Goal: Complete application form: Complete application form

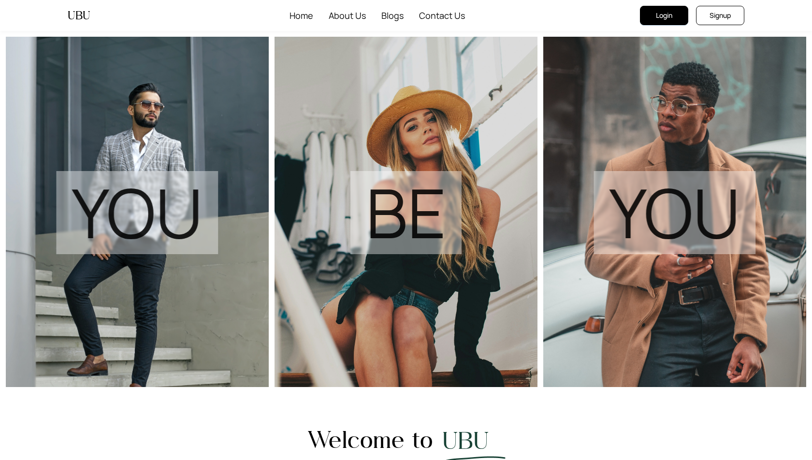
click at [718, 10] on span "Signup" at bounding box center [719, 15] width 21 height 11
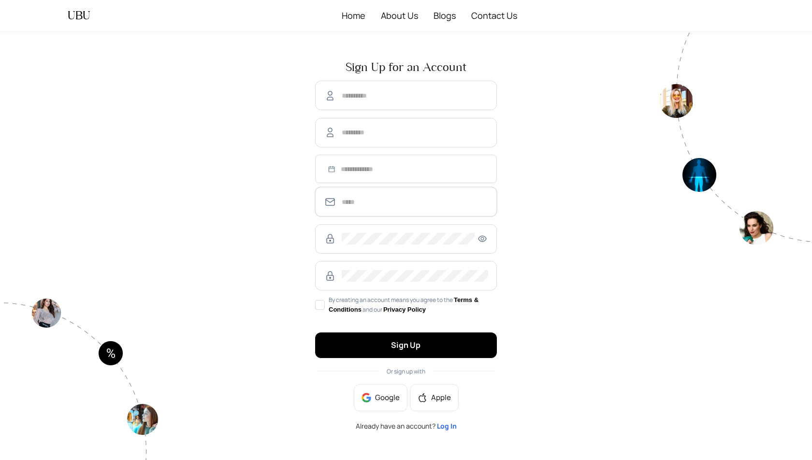
type input "**********"
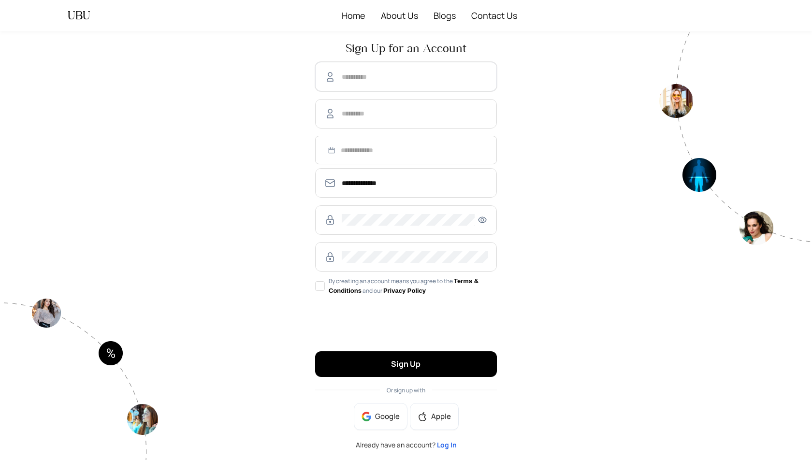
click at [381, 74] on input "text" at bounding box center [415, 77] width 146 height 12
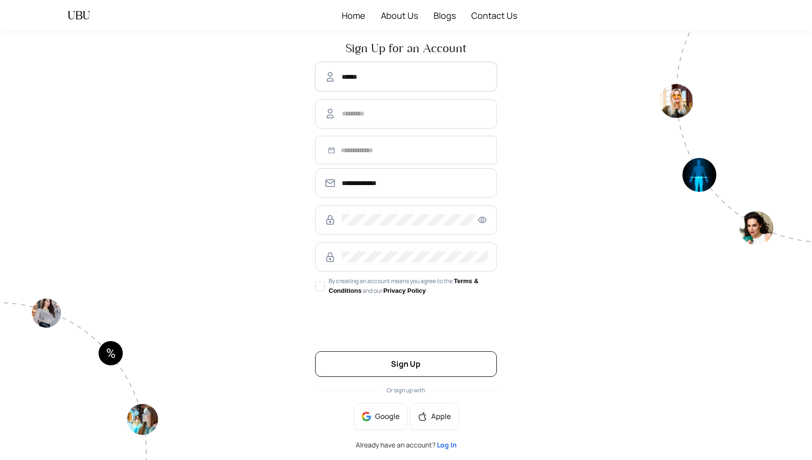
type input "******"
click at [418, 367] on span "Sign Up" at bounding box center [405, 364] width 29 height 11
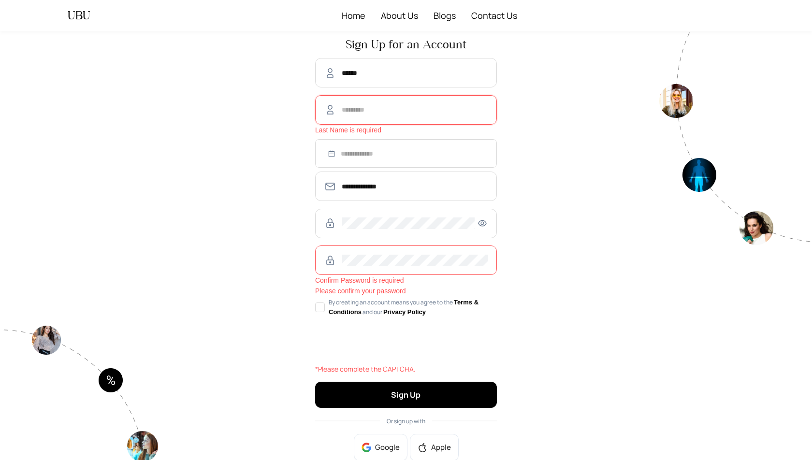
click at [387, 109] on input "text" at bounding box center [415, 110] width 146 height 12
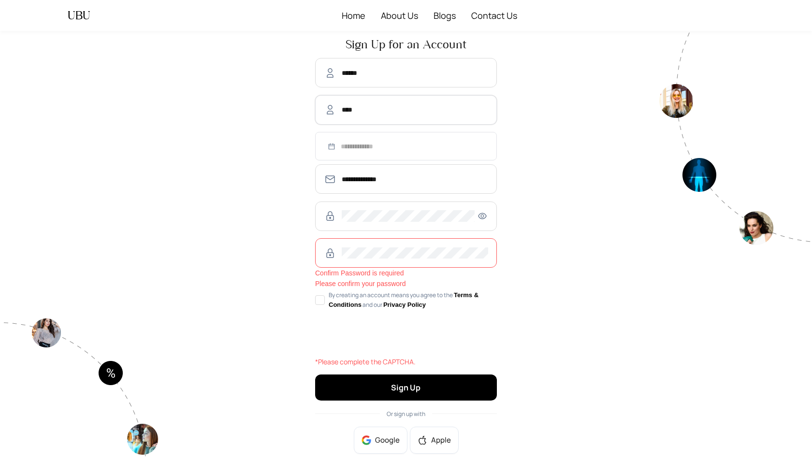
click at [331, 146] on div at bounding box center [406, 146] width 164 height 11
type input "****"
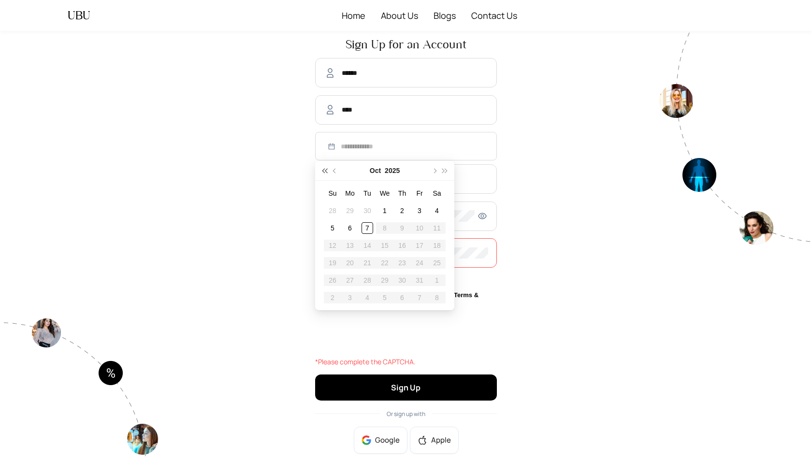
click at [323, 173] on button "super-prev-year" at bounding box center [324, 170] width 11 height 19
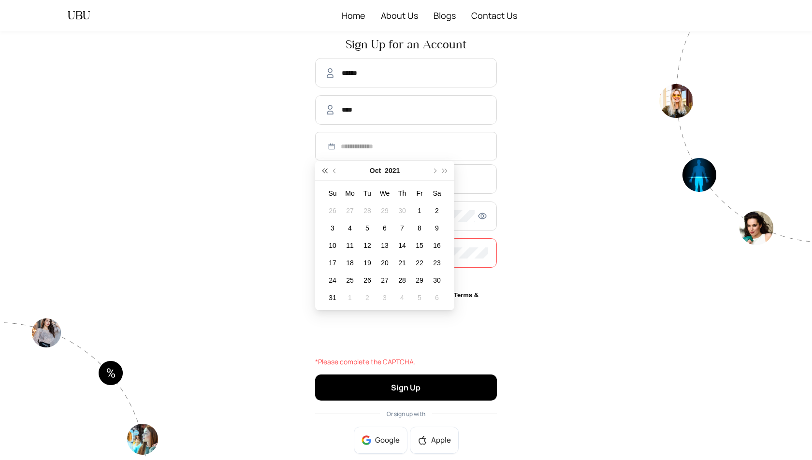
click at [323, 173] on button "super-prev-year" at bounding box center [324, 170] width 11 height 19
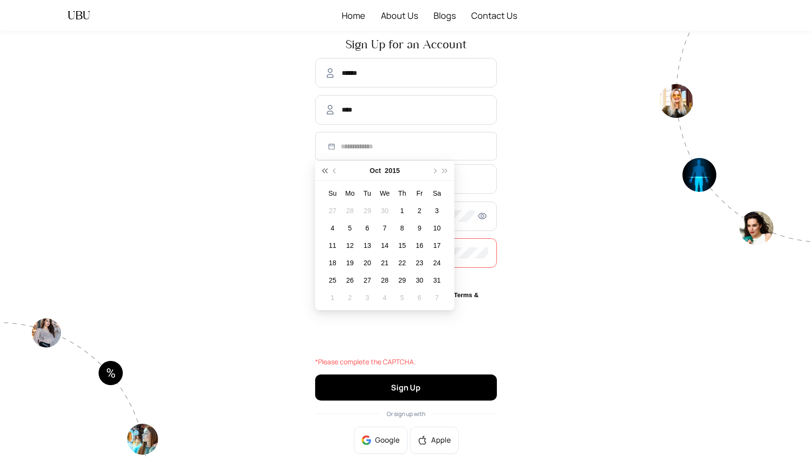
click at [323, 173] on button "super-prev-year" at bounding box center [324, 170] width 11 height 19
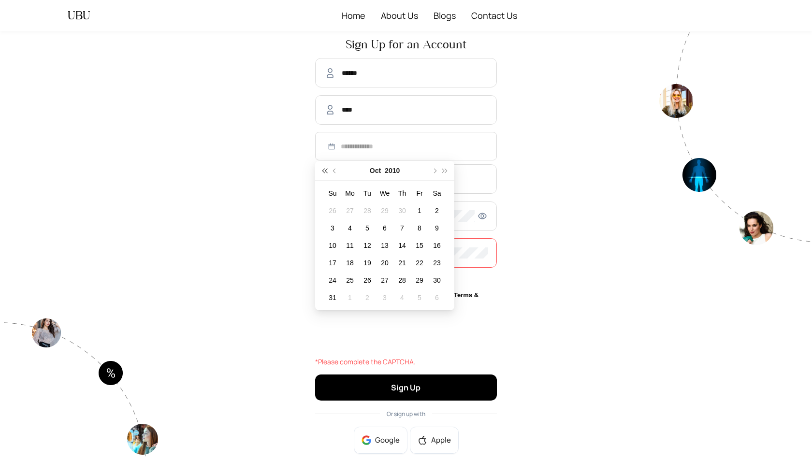
click at [323, 173] on button "super-prev-year" at bounding box center [324, 170] width 11 height 19
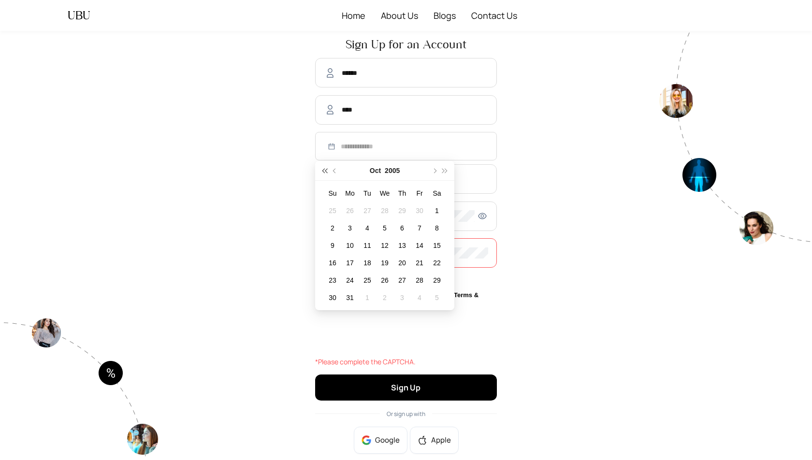
click at [323, 173] on button "super-prev-year" at bounding box center [324, 170] width 11 height 19
type input "**********"
click at [337, 169] on button "prev-year" at bounding box center [335, 170] width 11 height 19
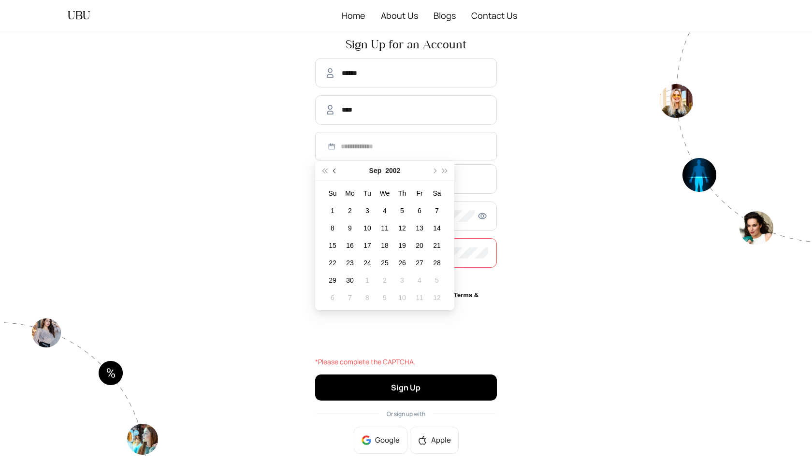
click at [337, 169] on button "prev-year" at bounding box center [335, 170] width 11 height 19
type input "**********"
click at [407, 244] on div "18" at bounding box center [402, 246] width 12 height 12
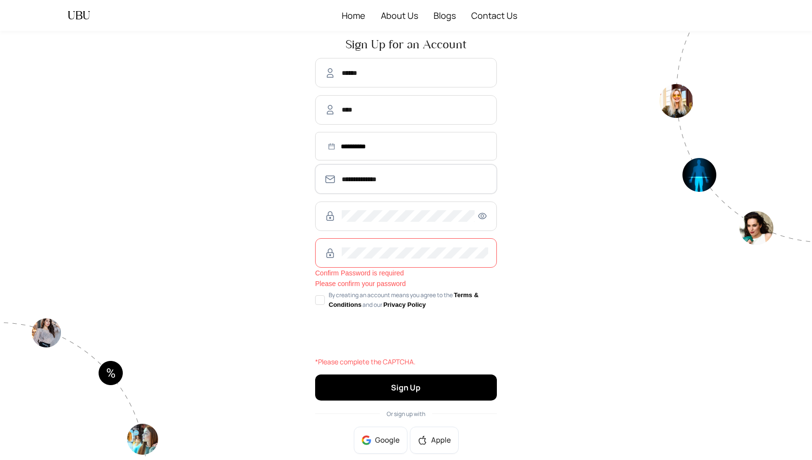
click at [360, 178] on input "**********" at bounding box center [415, 179] width 146 height 12
click at [483, 213] on icon "eye" at bounding box center [482, 216] width 12 height 9
click at [377, 244] on span at bounding box center [406, 252] width 182 height 29
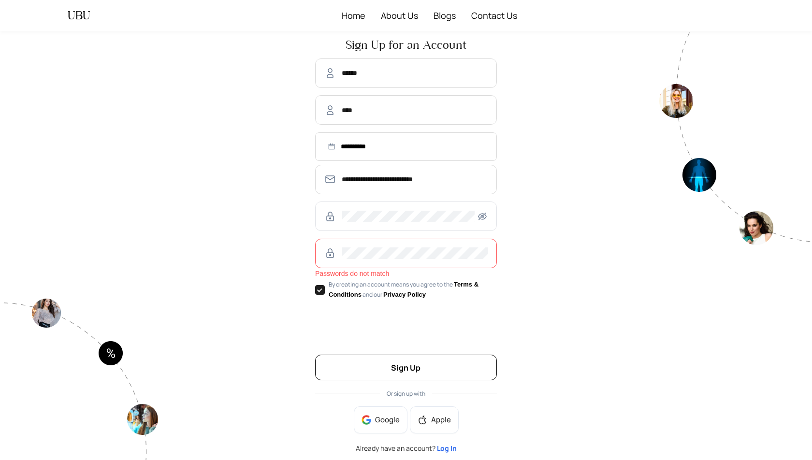
click at [388, 375] on button "Sign Up" at bounding box center [406, 368] width 182 height 26
click at [432, 364] on button "Sign Up" at bounding box center [406, 368] width 182 height 26
click at [417, 367] on span "Sign Up" at bounding box center [405, 367] width 29 height 11
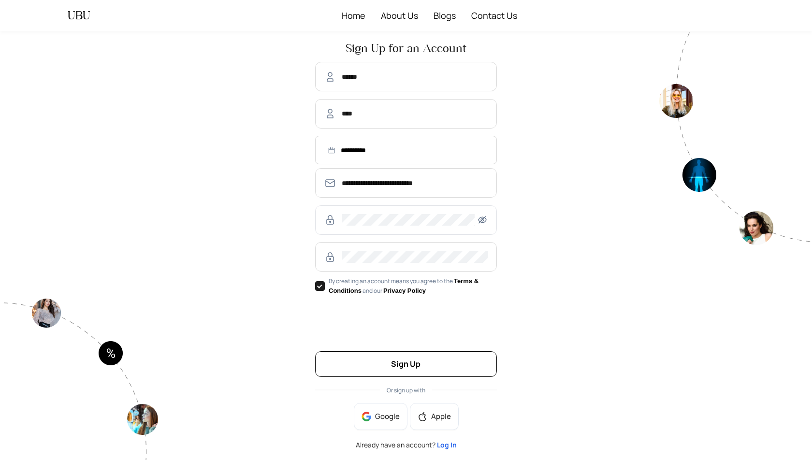
click at [386, 361] on button "Sign Up" at bounding box center [406, 364] width 182 height 26
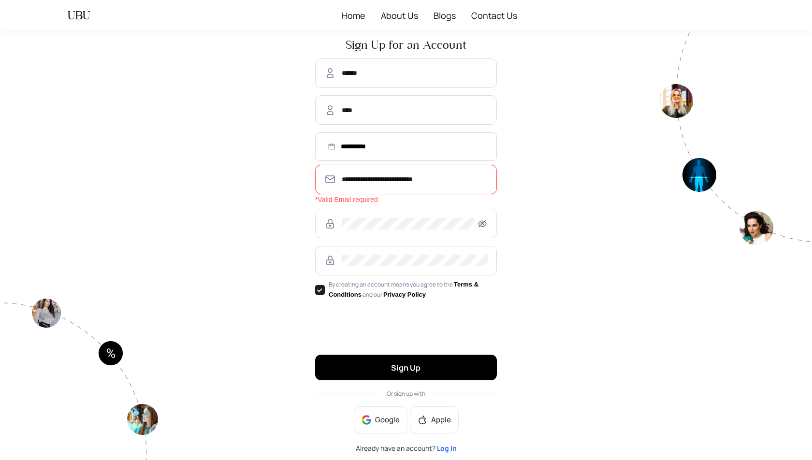
click at [438, 182] on input "**********" at bounding box center [415, 179] width 146 height 12
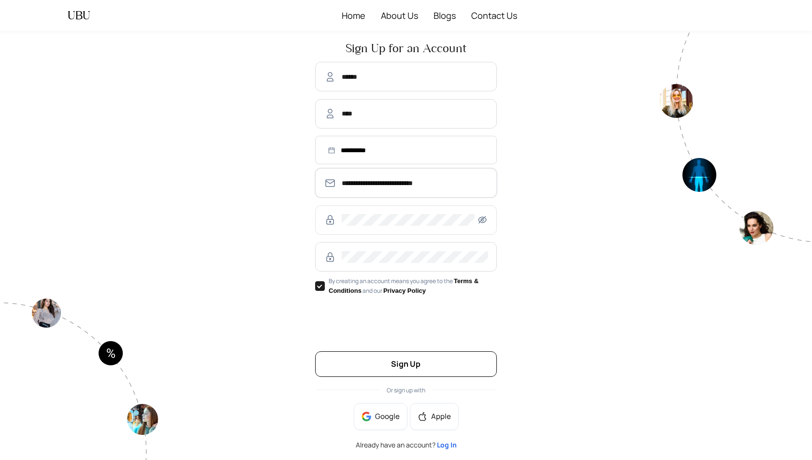
type input "**********"
click at [428, 361] on button "Sign Up" at bounding box center [406, 364] width 182 height 26
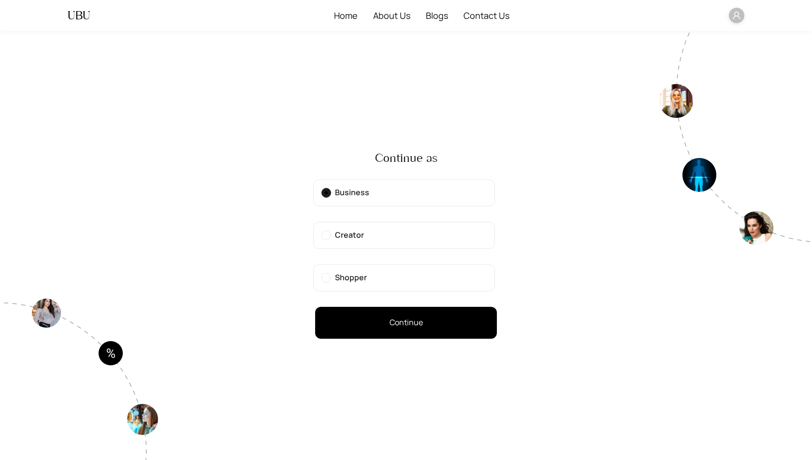
click at [428, 239] on label "Creator" at bounding box center [404, 235] width 182 height 27
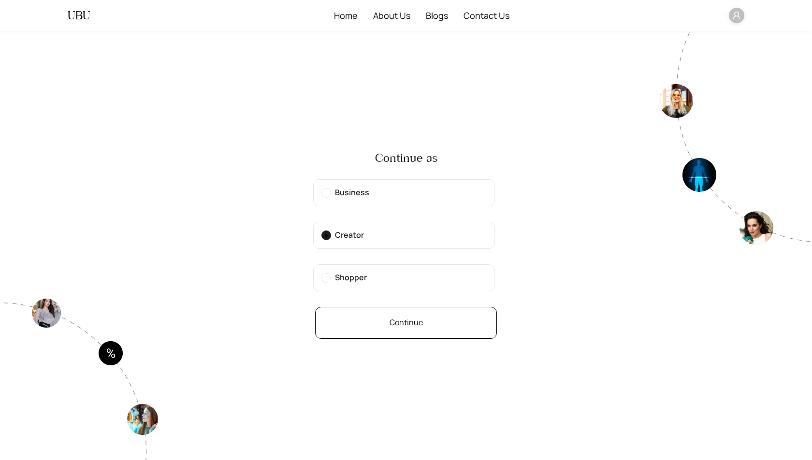
click at [413, 313] on button "Continue" at bounding box center [406, 323] width 182 height 32
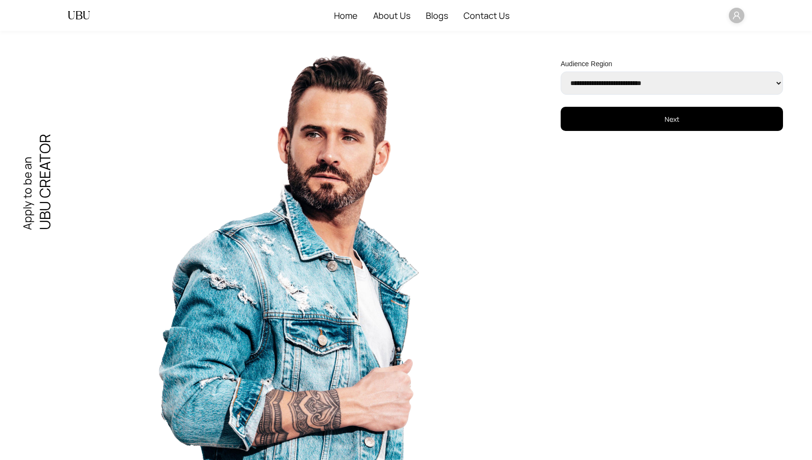
click at [628, 80] on select "**********" at bounding box center [672, 83] width 222 height 23
select select "**********"
click at [561, 72] on select "**********" at bounding box center [672, 83] width 222 height 23
click at [608, 121] on button "Next" at bounding box center [672, 119] width 222 height 24
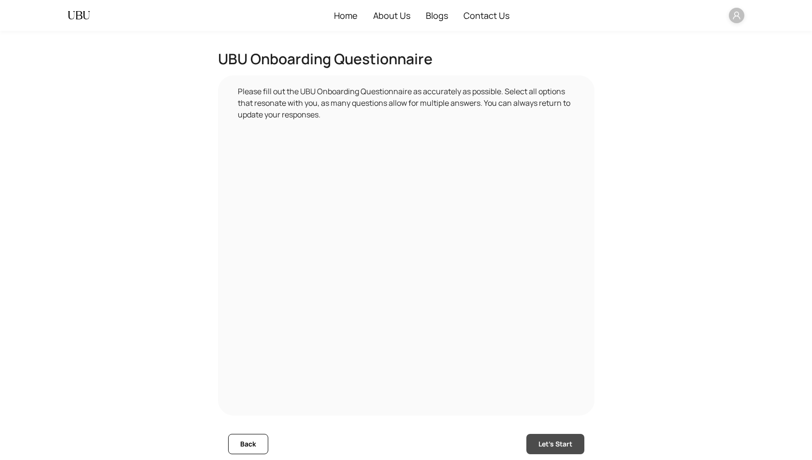
click at [554, 441] on span "Let's Start" at bounding box center [555, 444] width 34 height 11
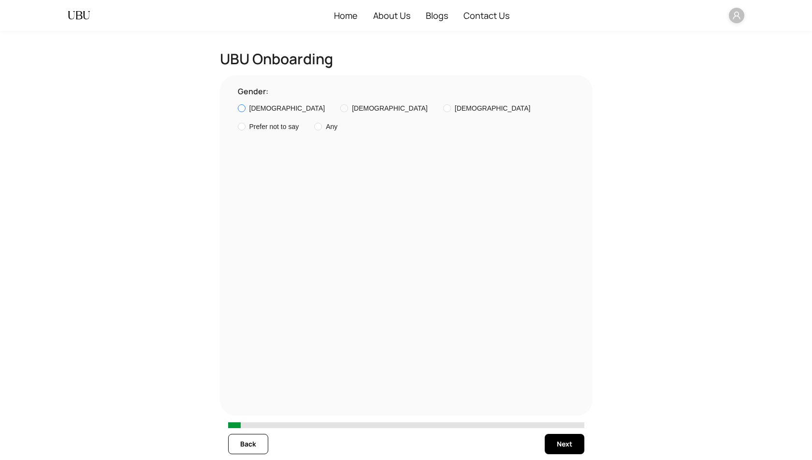
click at [259, 113] on span "[DEMOGRAPHIC_DATA]" at bounding box center [287, 108] width 76 height 11
click at [569, 443] on span "Next" at bounding box center [564, 444] width 15 height 11
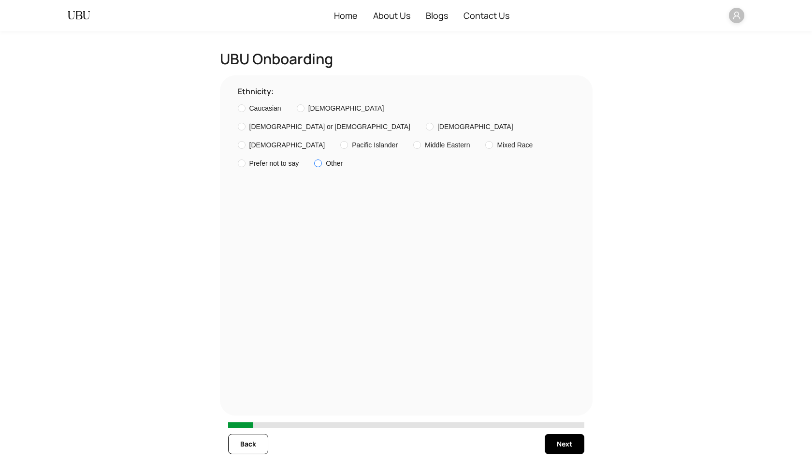
click at [336, 169] on span "Other" at bounding box center [334, 163] width 17 height 11
click at [356, 164] on input "text" at bounding box center [353, 165] width 79 height 15
click at [360, 219] on div "Ethnicity: [DEMOGRAPHIC_DATA] [DEMOGRAPHIC_DATA] or Latino [DEMOGRAPHIC_DATA] P…" at bounding box center [406, 246] width 356 height 320
click at [485, 121] on span "[DEMOGRAPHIC_DATA]" at bounding box center [475, 126] width 76 height 11
click at [330, 161] on span "Other" at bounding box center [334, 163] width 25 height 11
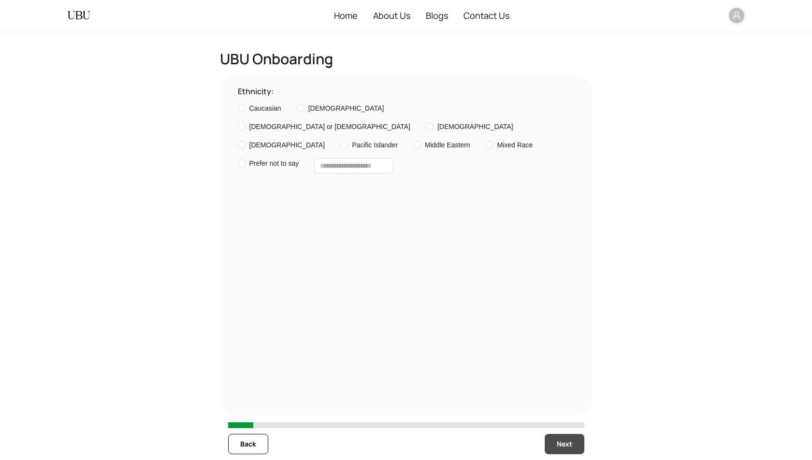
click at [565, 449] on span "Next" at bounding box center [564, 444] width 15 height 11
click at [365, 170] on input "text" at bounding box center [357, 165] width 86 height 15
type input "*******"
click at [566, 443] on span "Next" at bounding box center [564, 444] width 15 height 11
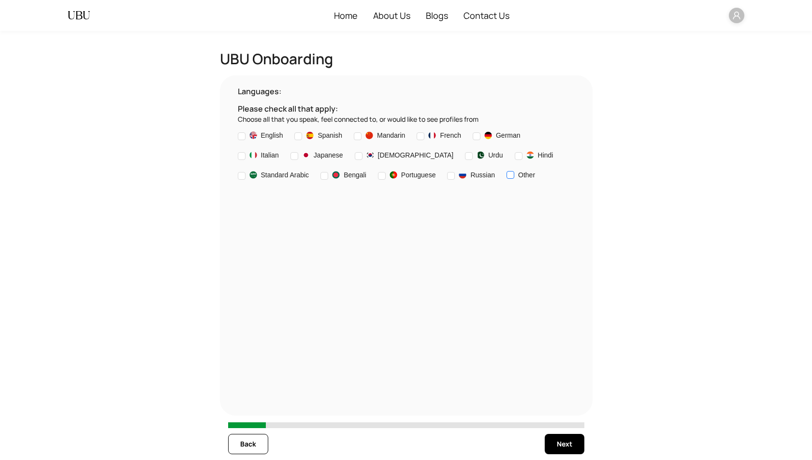
click at [535, 180] on span "Other" at bounding box center [526, 175] width 17 height 11
click at [272, 202] on input "text" at bounding box center [278, 197] width 68 height 11
type input "*****"
click at [271, 142] on label "English" at bounding box center [262, 136] width 49 height 12
click at [562, 442] on span "Next" at bounding box center [564, 444] width 15 height 11
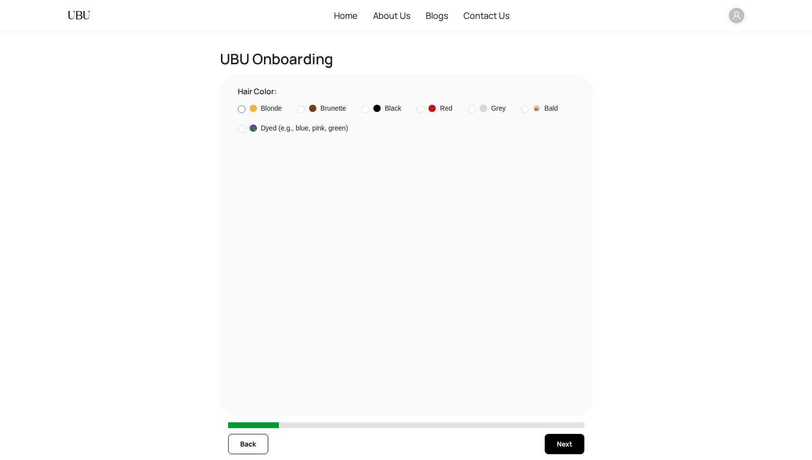
click at [264, 114] on span "Blonde" at bounding box center [271, 108] width 21 height 11
click at [568, 446] on span "Next" at bounding box center [564, 444] width 15 height 11
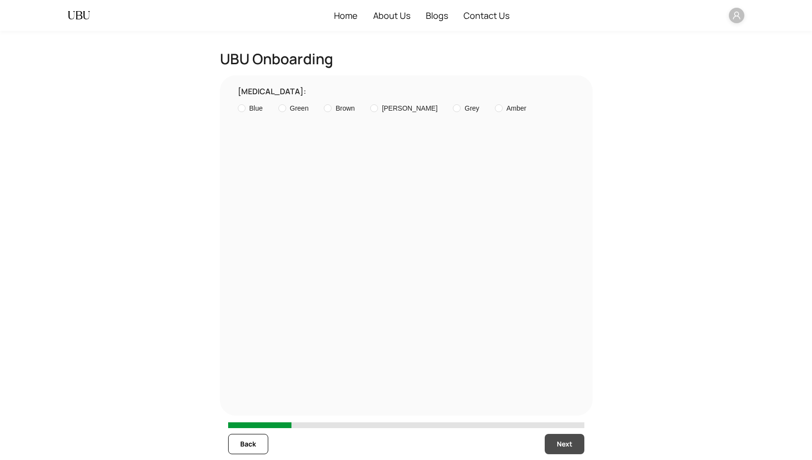
click at [568, 446] on span "Next" at bounding box center [564, 444] width 15 height 11
click at [250, 124] on span "Blue" at bounding box center [256, 124] width 14 height 11
click at [561, 443] on span "Next" at bounding box center [564, 444] width 15 height 11
click at [266, 112] on span "Fair" at bounding box center [267, 108] width 12 height 11
click at [565, 444] on span "Next" at bounding box center [564, 444] width 15 height 11
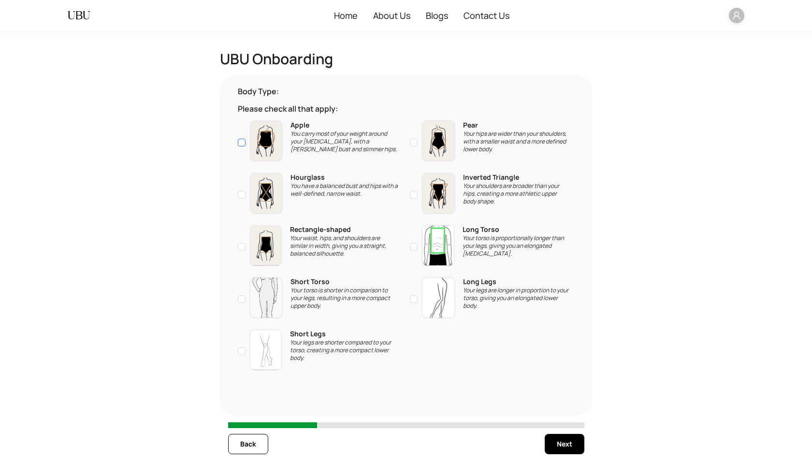
click at [310, 153] on p "You carry most of your weight around your [MEDICAL_DATA], with a [PERSON_NAME] …" at bounding box center [344, 141] width 108 height 23
click at [557, 444] on span "Next" at bounding box center [564, 444] width 15 height 11
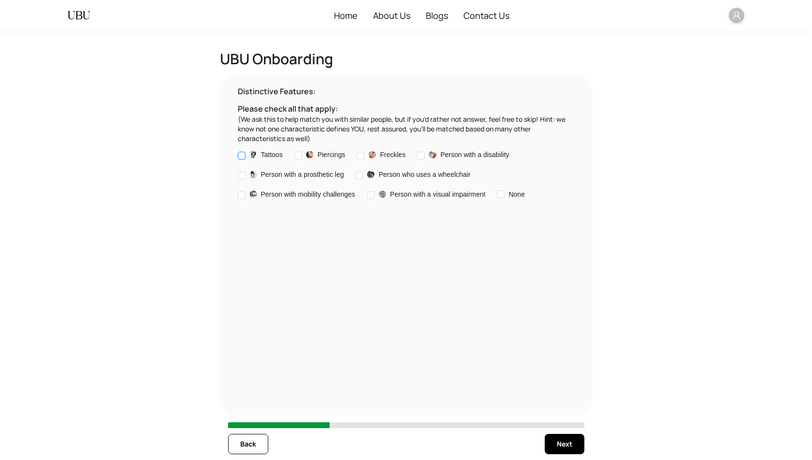
click at [266, 156] on span "Tattoos" at bounding box center [272, 154] width 22 height 11
click at [566, 446] on span "Next" at bounding box center [564, 444] width 15 height 11
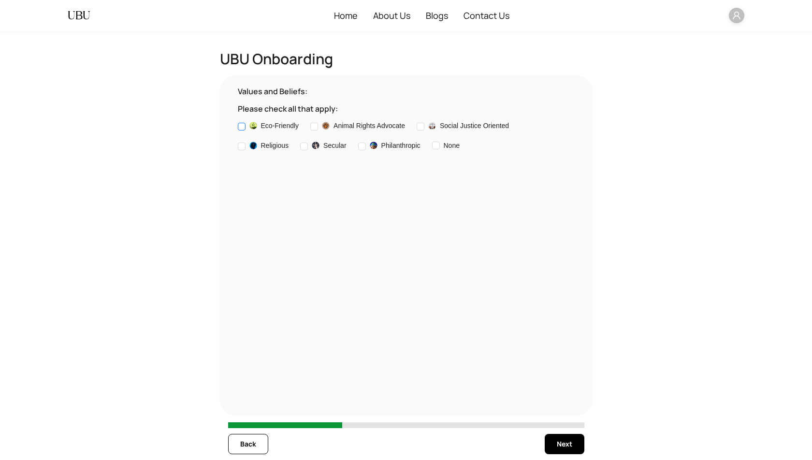
click at [252, 129] on img at bounding box center [253, 126] width 8 height 8
click at [566, 440] on span "Next" at bounding box center [564, 444] width 15 height 11
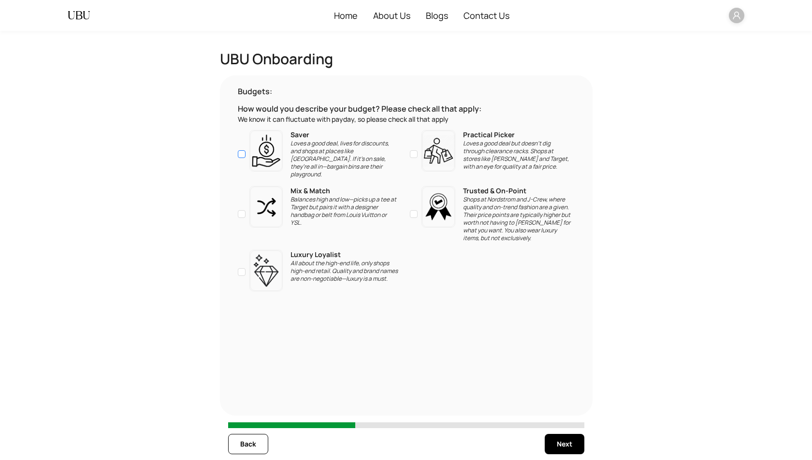
click at [302, 164] on p "Loves a good deal, lives for discounts, and shops at places like [GEOGRAPHIC_DA…" at bounding box center [344, 159] width 108 height 39
click at [564, 445] on span "Next" at bounding box center [564, 444] width 15 height 11
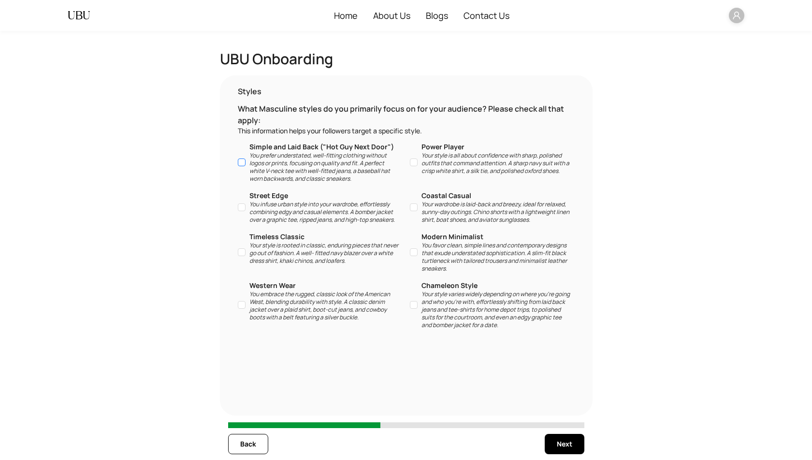
click at [323, 177] on p "You prefer understated, well-fitting clothing without logos or prints, focusing…" at bounding box center [323, 167] width 149 height 31
click at [558, 439] on button "Next" at bounding box center [565, 444] width 40 height 20
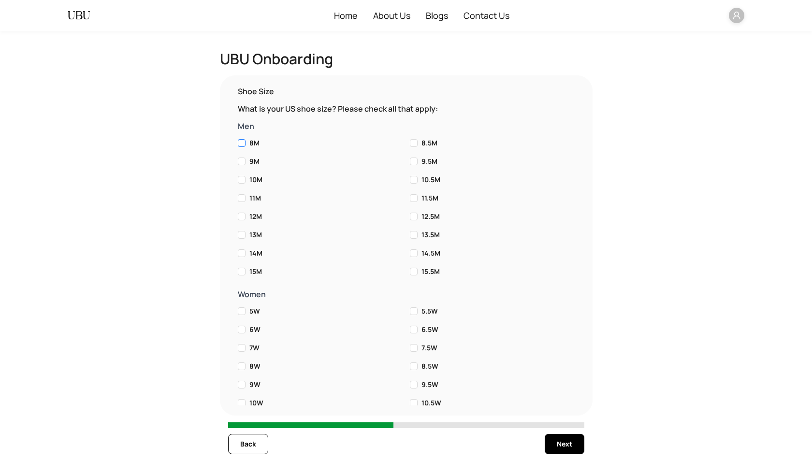
click at [302, 148] on label "8M" at bounding box center [320, 143] width 165 height 11
click at [563, 441] on span "Next" at bounding box center [564, 444] width 15 height 11
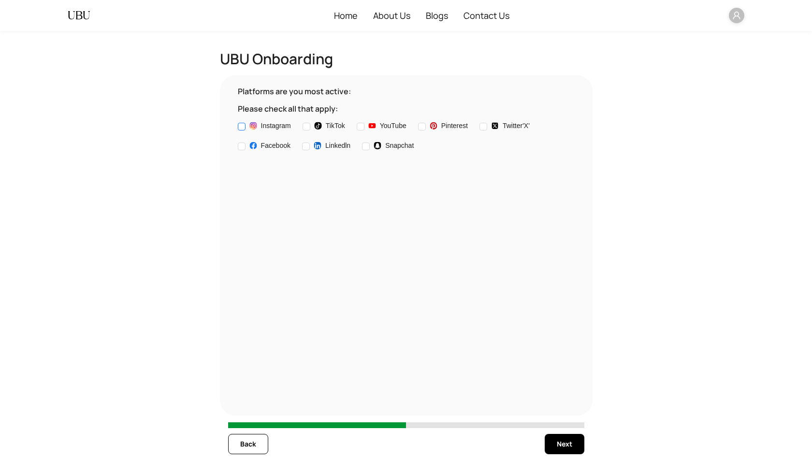
click at [290, 131] on span "Instagram" at bounding box center [269, 125] width 49 height 11
click at [561, 443] on span "Next" at bounding box center [564, 444] width 15 height 11
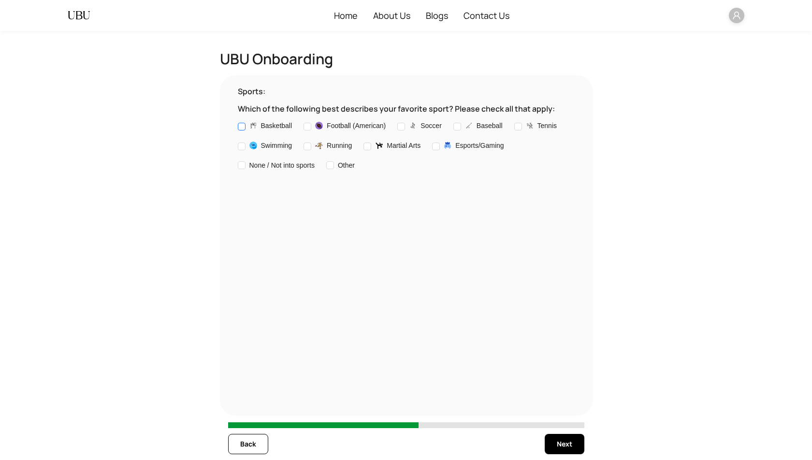
click at [279, 125] on span "Basketball" at bounding box center [276, 125] width 31 height 11
click at [571, 445] on span "Next" at bounding box center [564, 444] width 15 height 11
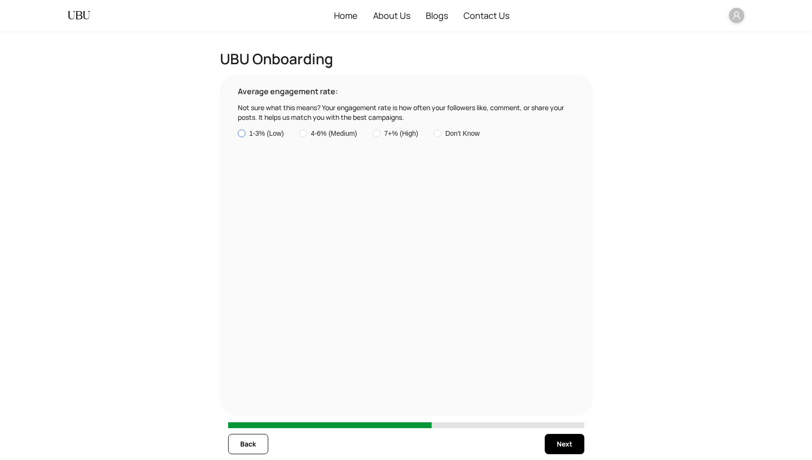
click at [269, 138] on span "1-3% (Low)" at bounding box center [266, 133] width 35 height 11
click at [558, 439] on span "Next" at bounding box center [564, 444] width 15 height 11
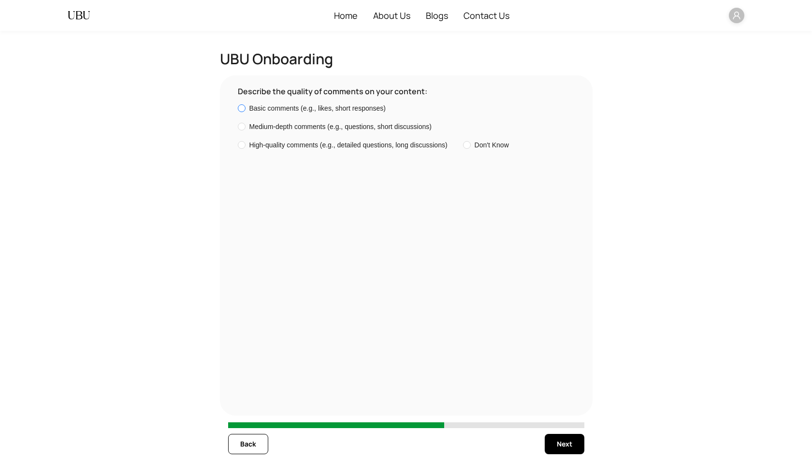
click at [302, 112] on span "Basic comments (e.g., likes, short responses)" at bounding box center [317, 108] width 136 height 11
click at [579, 450] on button "Next" at bounding box center [565, 444] width 40 height 20
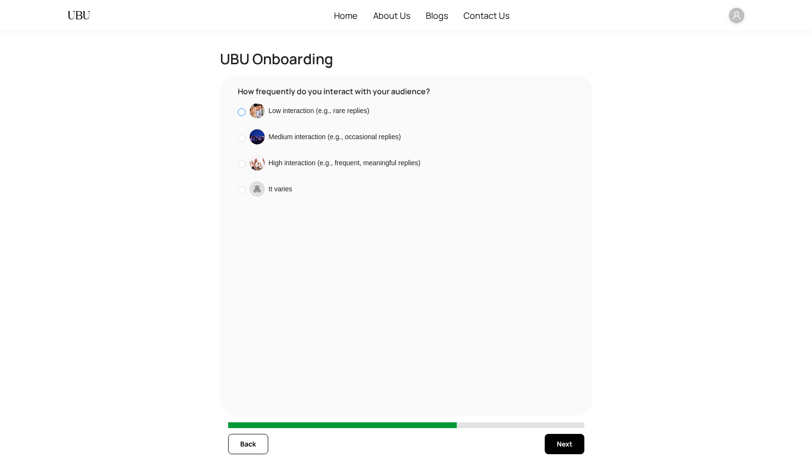
click at [330, 114] on span "Low interaction (e.g., rare replies)" at bounding box center [319, 110] width 101 height 11
click at [565, 441] on span "Next" at bounding box center [564, 444] width 15 height 11
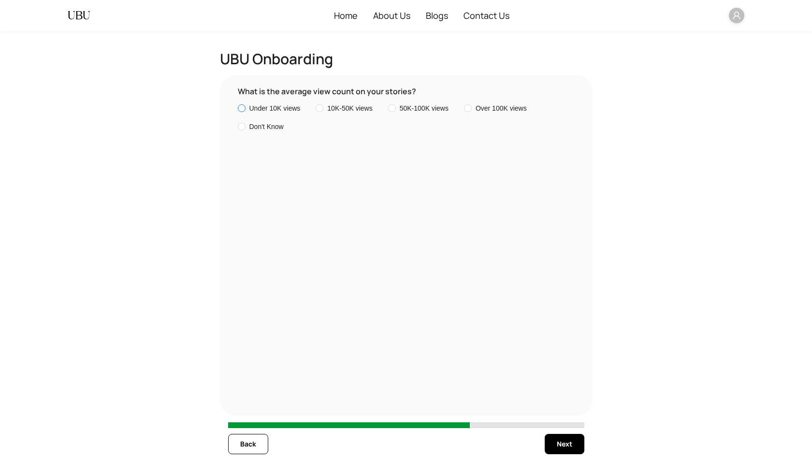
click at [290, 109] on span "Under 10K views" at bounding box center [274, 108] width 51 height 11
click at [559, 444] on span "Next" at bounding box center [564, 444] width 15 height 11
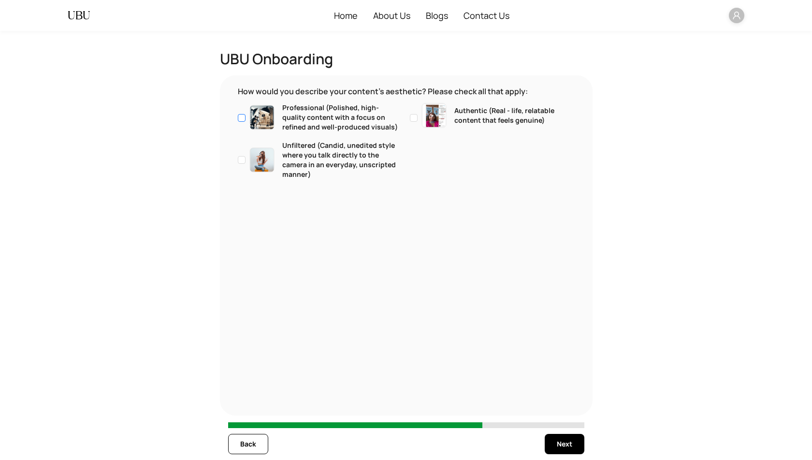
click at [361, 129] on p "Professional (Polished, high-quality content with a focus on refined and well-p…" at bounding box center [340, 117] width 116 height 29
click at [571, 447] on span "Next" at bounding box center [564, 444] width 15 height 11
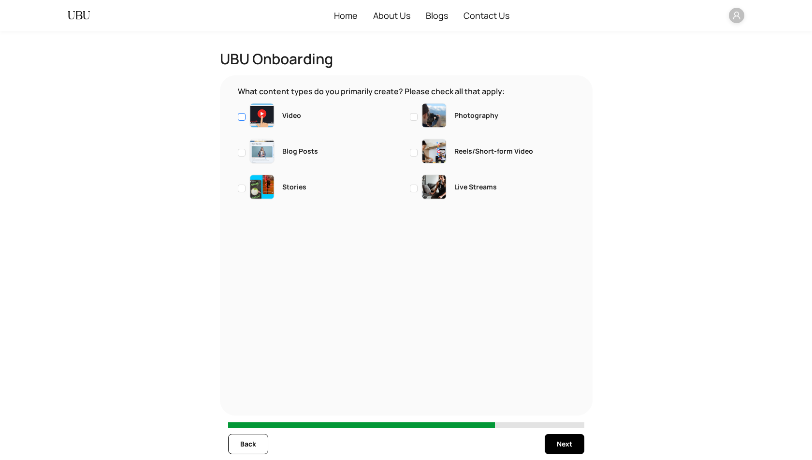
click at [334, 123] on label "Video" at bounding box center [320, 117] width 165 height 28
click at [556, 448] on button "Next" at bounding box center [565, 444] width 40 height 20
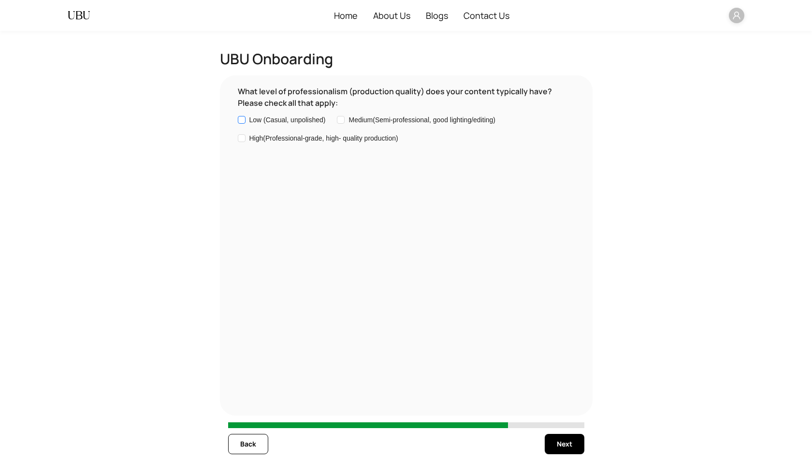
click at [314, 125] on span "Low (Casual, unpolished)" at bounding box center [287, 120] width 76 height 11
click at [564, 446] on span "Next" at bounding box center [564, 444] width 15 height 11
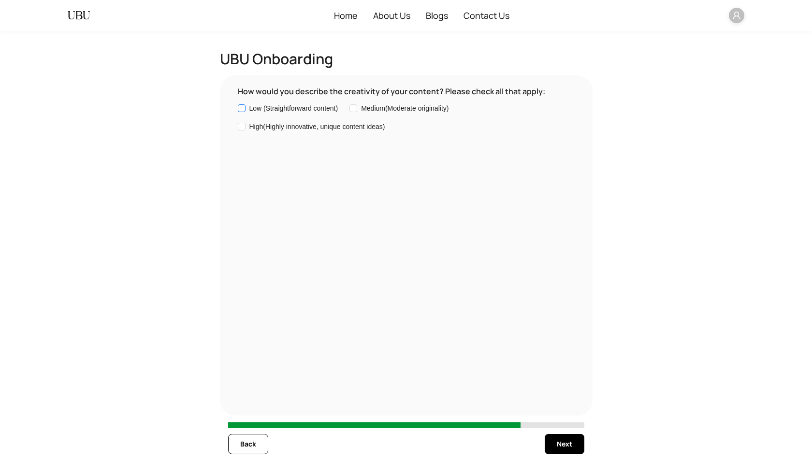
click at [305, 105] on label "Low (Straightforward content)" at bounding box center [290, 108] width 104 height 11
click at [567, 445] on span "Next" at bounding box center [564, 444] width 15 height 11
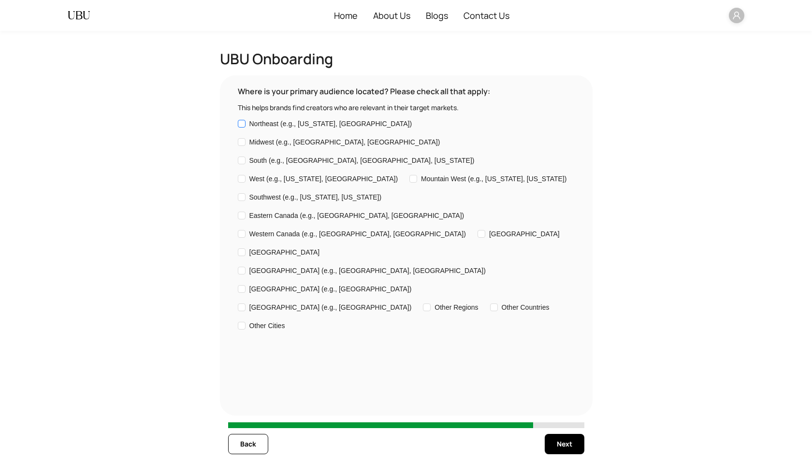
click at [292, 125] on span "Northeast (e.g., [US_STATE], [GEOGRAPHIC_DATA])" at bounding box center [330, 123] width 163 height 11
click at [561, 449] on span "Next" at bounding box center [564, 444] width 15 height 11
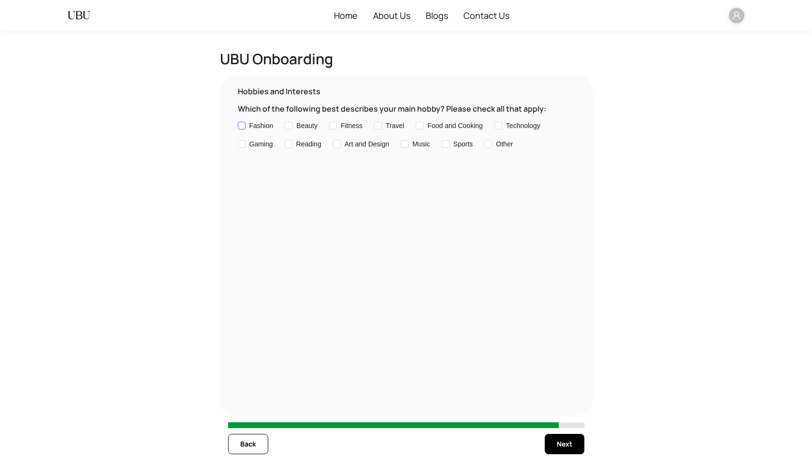
click at [268, 130] on span "Fashion" at bounding box center [261, 125] width 24 height 11
click at [513, 149] on span "Other" at bounding box center [504, 144] width 17 height 11
click at [490, 152] on input "text" at bounding box center [524, 146] width 68 height 11
type input "*******"
click at [566, 446] on span "Next" at bounding box center [564, 444] width 15 height 11
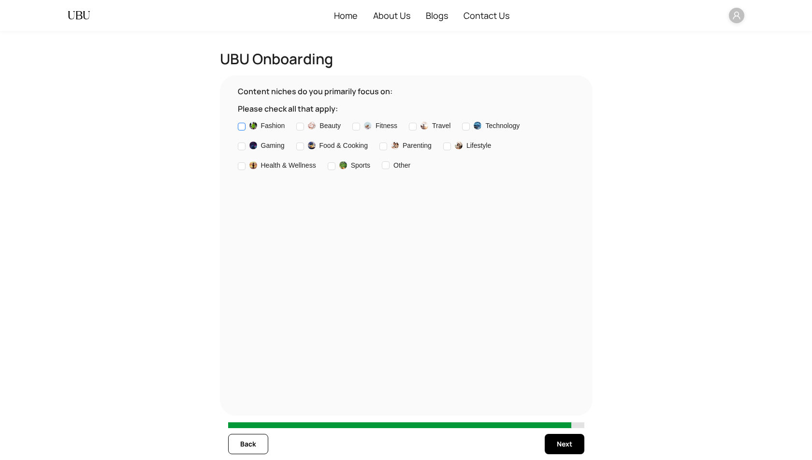
click at [274, 131] on span "Fashion" at bounding box center [273, 125] width 24 height 11
click at [561, 449] on span "Next" at bounding box center [564, 444] width 15 height 11
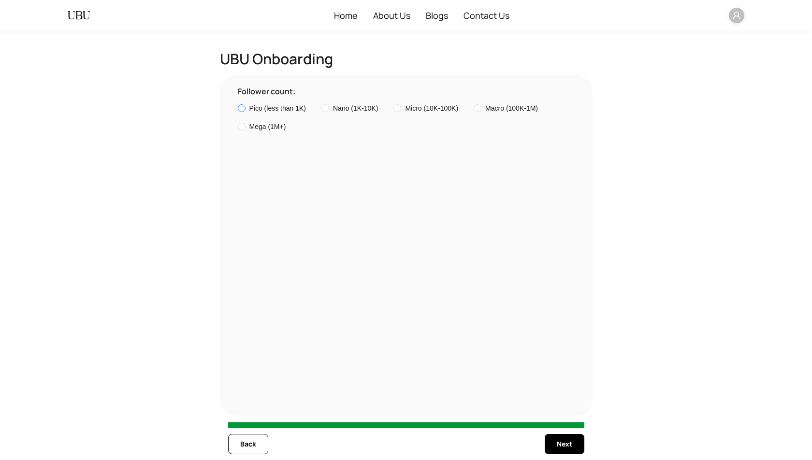
click at [254, 114] on span "Pico (less than 1K)" at bounding box center [277, 108] width 57 height 11
click at [561, 443] on span "Next" at bounding box center [564, 444] width 15 height 11
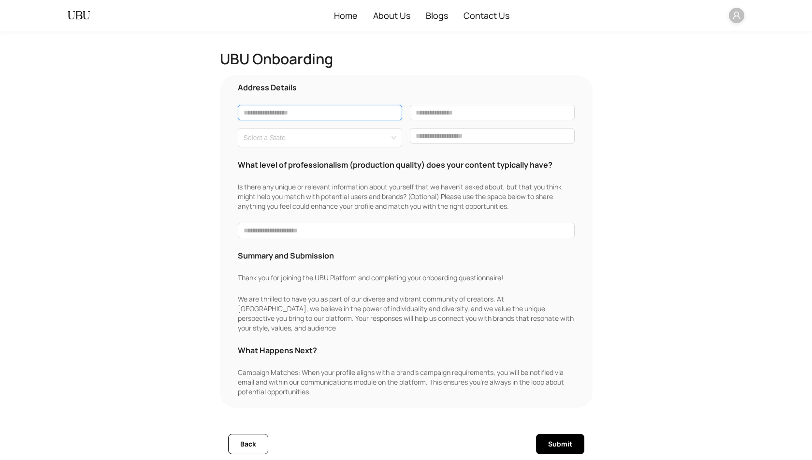
click at [294, 112] on input "text" at bounding box center [320, 112] width 165 height 15
type input "**********"
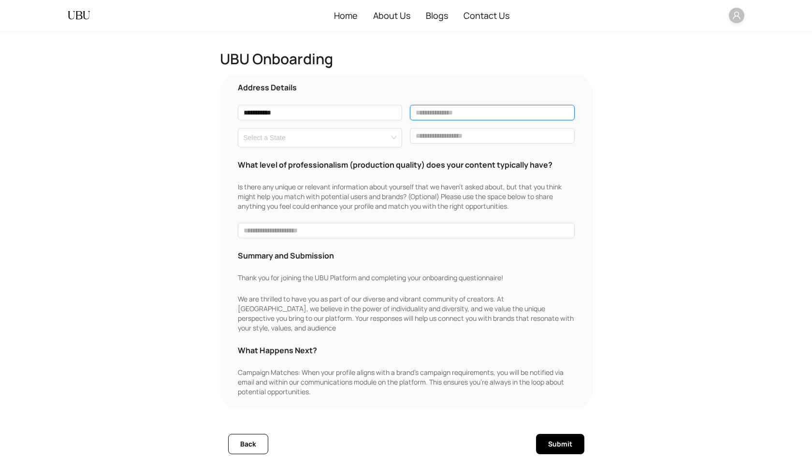
click at [455, 120] on input "text" at bounding box center [492, 112] width 165 height 15
type input "*****"
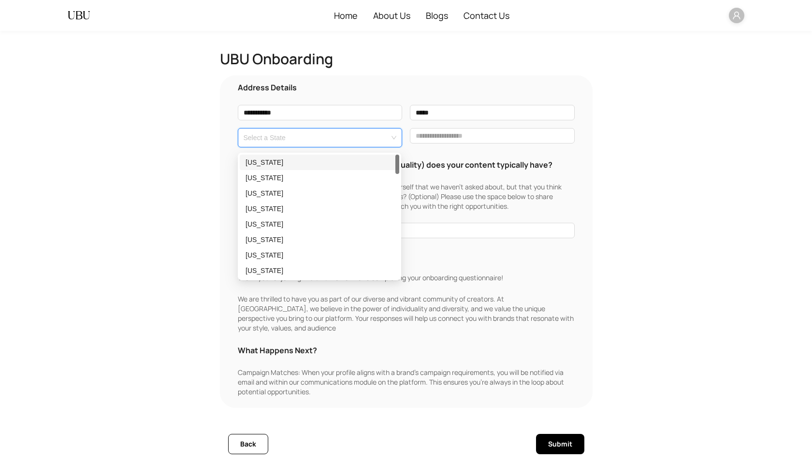
click at [336, 135] on input "search" at bounding box center [317, 136] width 147 height 14
click at [334, 185] on div "[US_STATE]" at bounding box center [319, 177] width 159 height 15
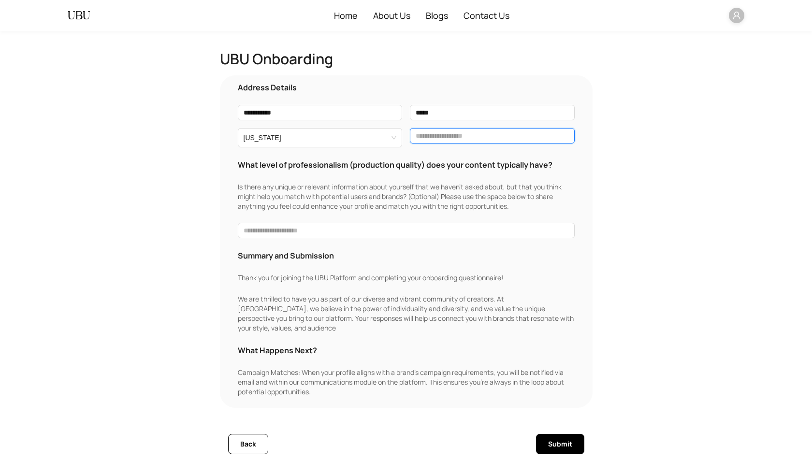
click at [457, 139] on input "text" at bounding box center [492, 135] width 165 height 15
type input "*****"
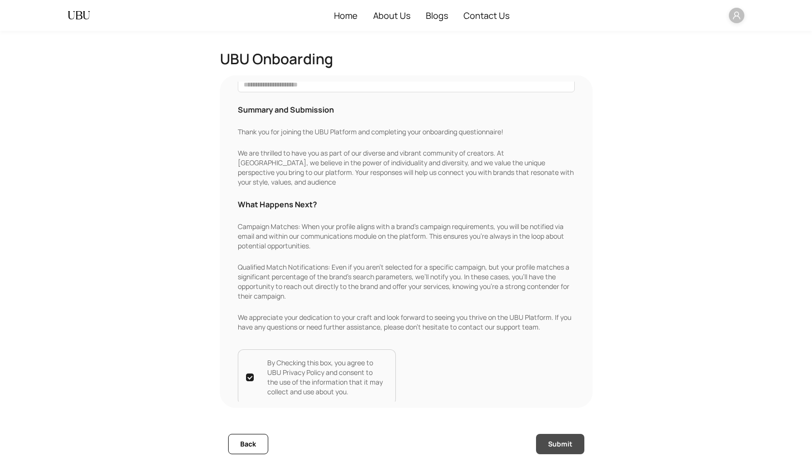
click at [554, 443] on span "Submit" at bounding box center [560, 444] width 24 height 11
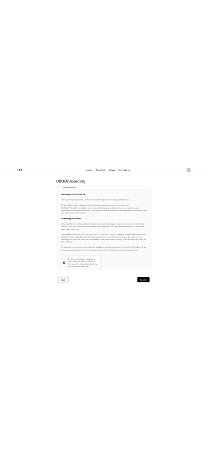
scroll to position [0, 0]
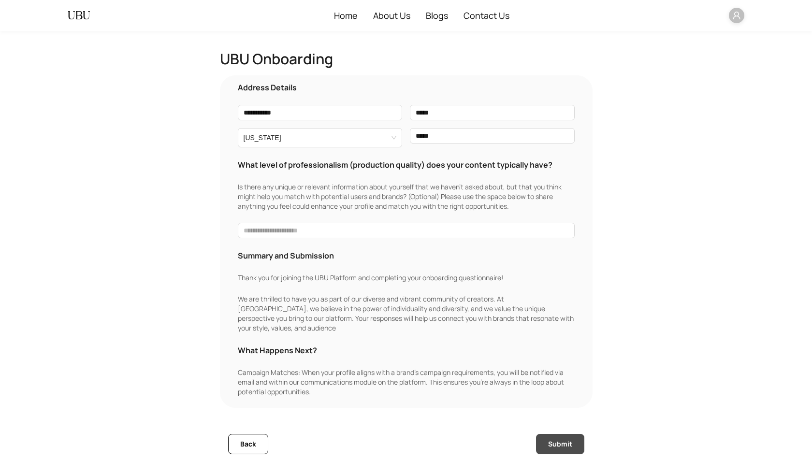
click at [559, 442] on span "Submit" at bounding box center [560, 444] width 24 height 11
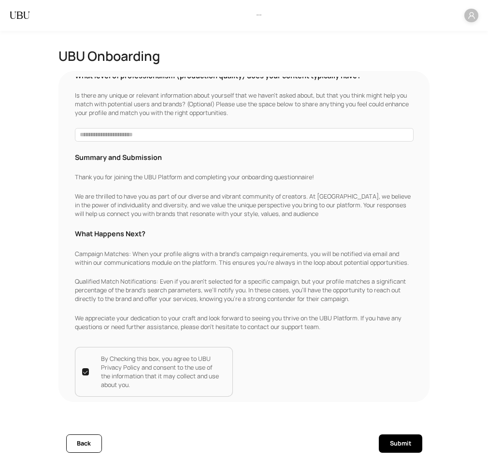
scroll to position [79, 0]
click at [397, 443] on span "Submit" at bounding box center [400, 444] width 21 height 10
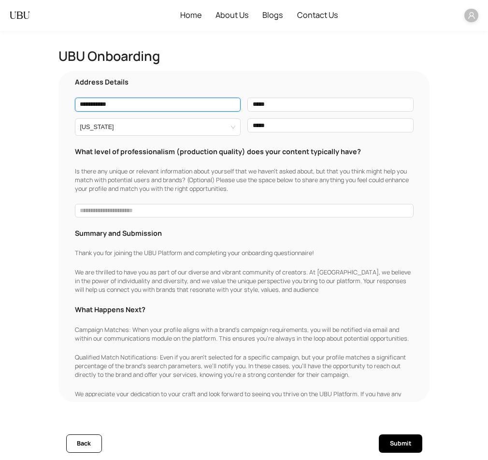
click at [114, 107] on input "**********" at bounding box center [158, 105] width 166 height 14
click at [119, 104] on input "**********" at bounding box center [158, 105] width 166 height 14
type input "*"
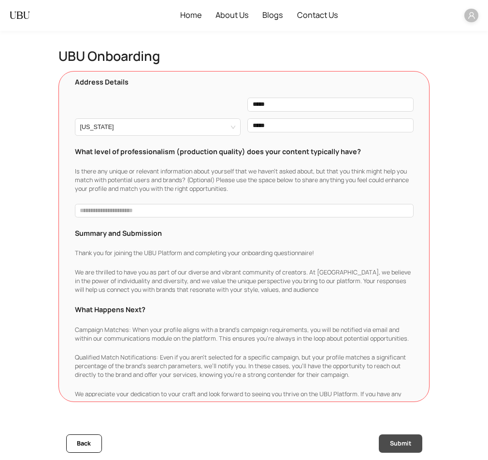
click at [407, 443] on span "Submit" at bounding box center [400, 444] width 21 height 10
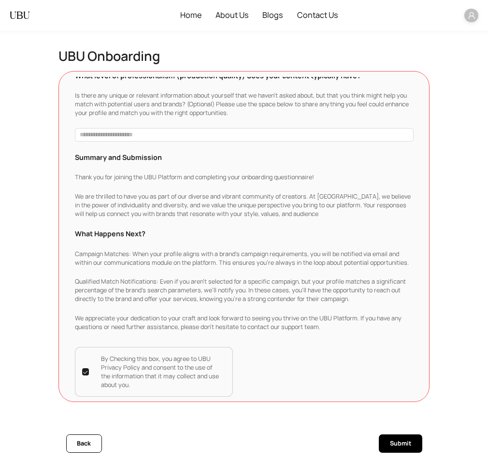
scroll to position [82, 0]
click at [398, 443] on span "Submit" at bounding box center [400, 444] width 21 height 10
click at [403, 437] on button "Submit" at bounding box center [400, 443] width 43 height 18
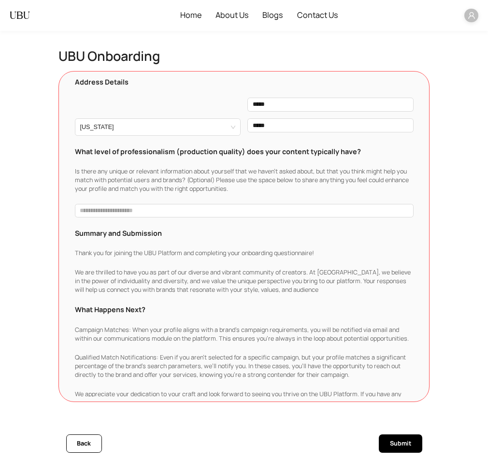
click at [151, 106] on div at bounding box center [158, 105] width 166 height 14
